Goal: Information Seeking & Learning: Learn about a topic

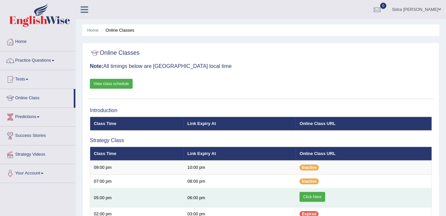
click at [323, 197] on link "Click Here" at bounding box center [312, 197] width 25 height 10
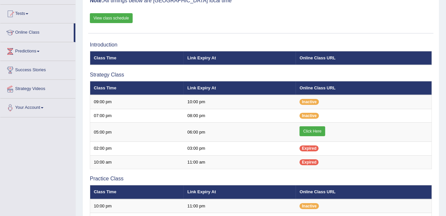
scroll to position [66, 0]
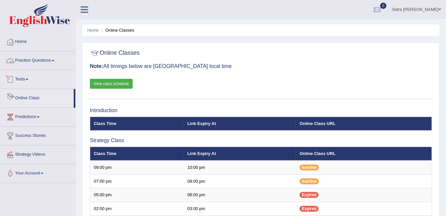
click at [35, 60] on link "Practice Questions" at bounding box center [37, 59] width 75 height 16
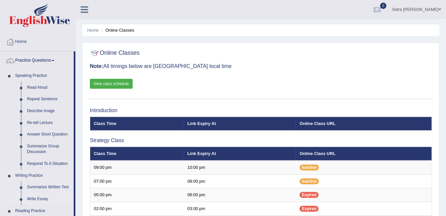
click at [42, 198] on link "Write Essay" at bounding box center [49, 199] width 50 height 12
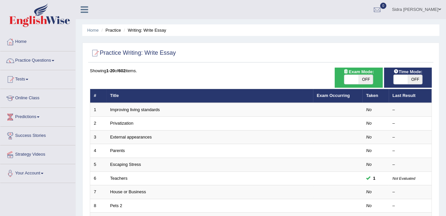
click at [363, 80] on span "OFF" at bounding box center [366, 79] width 14 height 9
checkbox input "true"
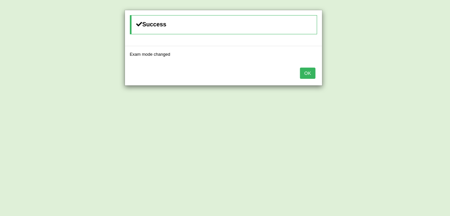
click at [312, 72] on button "OK" at bounding box center [307, 73] width 15 height 11
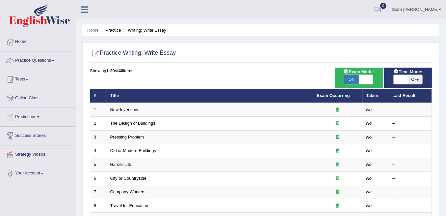
click at [416, 81] on span "OFF" at bounding box center [416, 79] width 14 height 9
checkbox input "true"
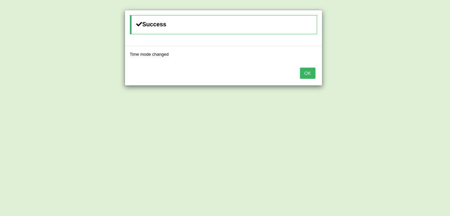
click at [311, 69] on button "OK" at bounding box center [307, 73] width 15 height 11
